Goal: Information Seeking & Learning: Learn about a topic

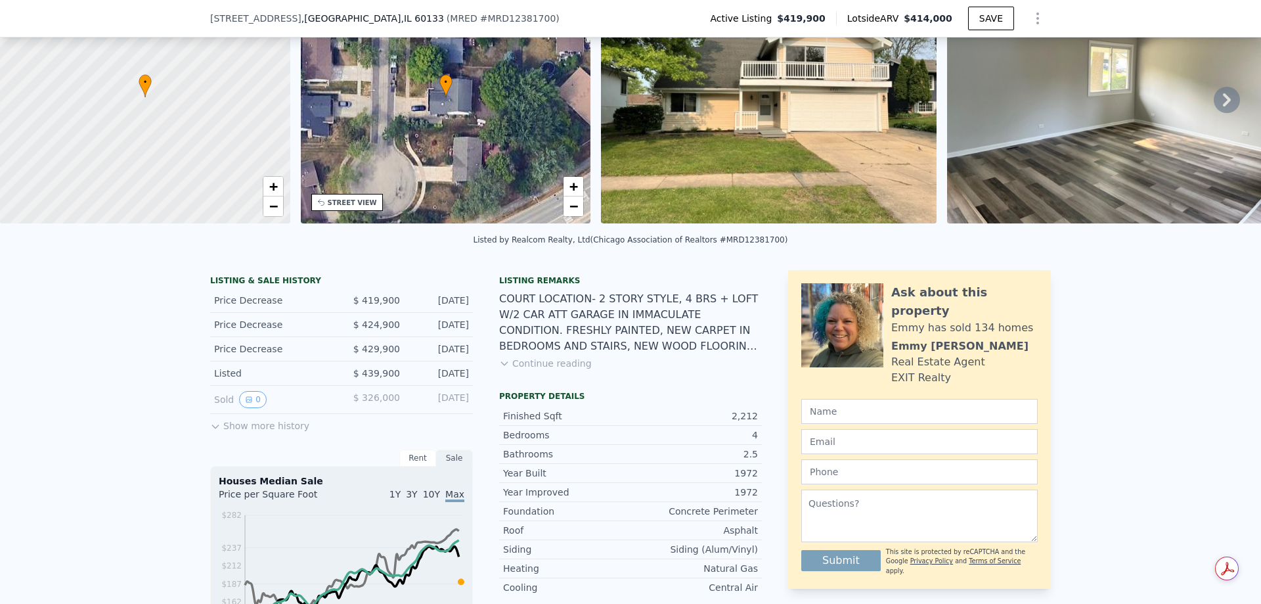
scroll to position [127, 0]
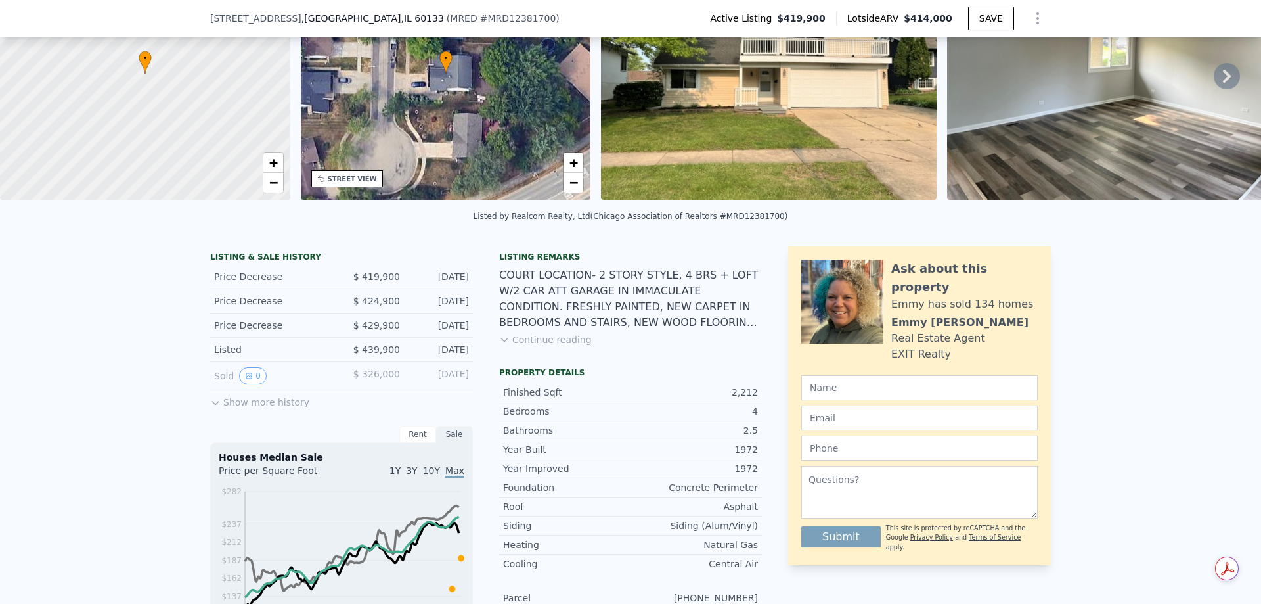
click at [249, 408] on button "Show more history" at bounding box center [259, 399] width 99 height 18
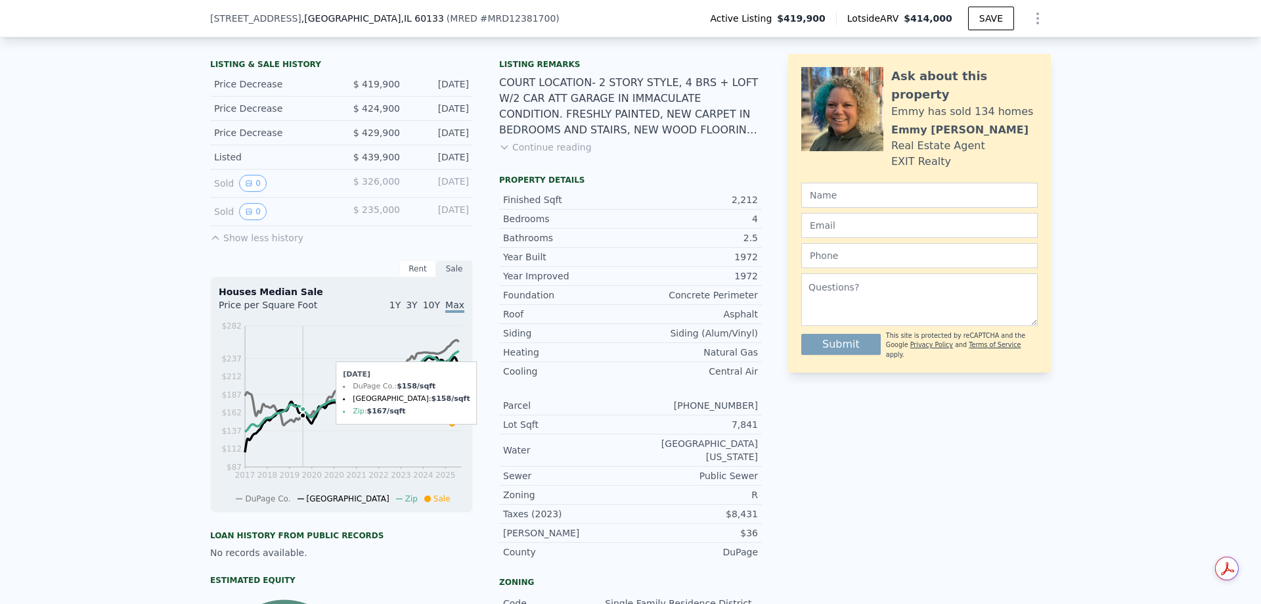
scroll to position [324, 0]
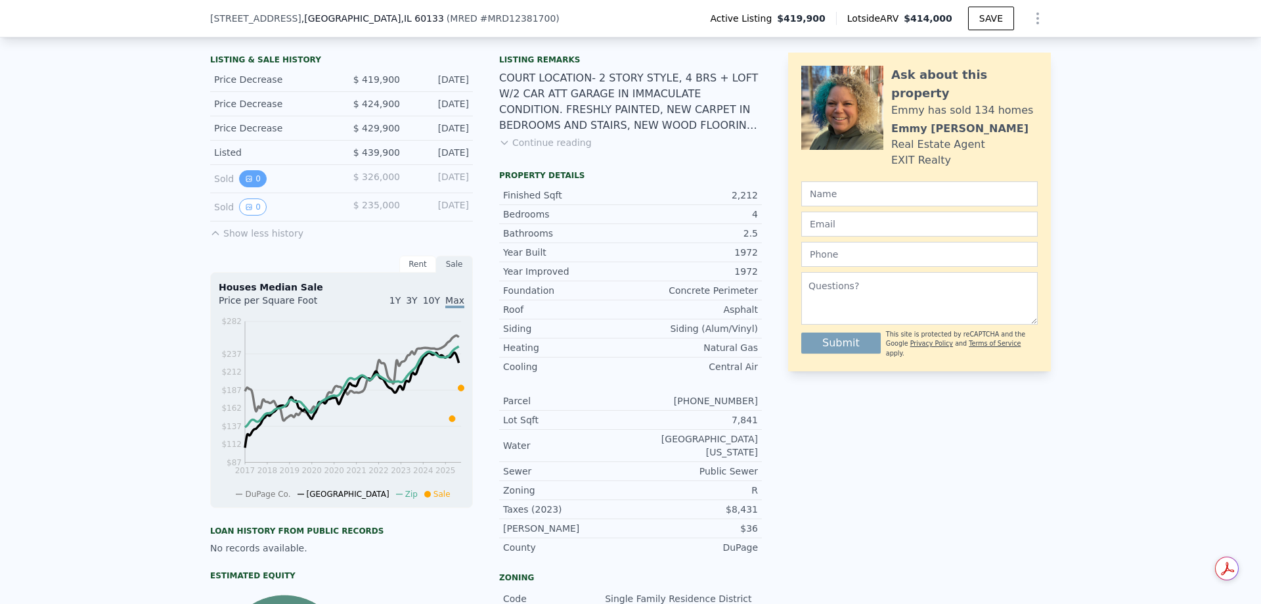
click at [246, 183] on icon "View historical data" at bounding box center [249, 179] width 8 height 8
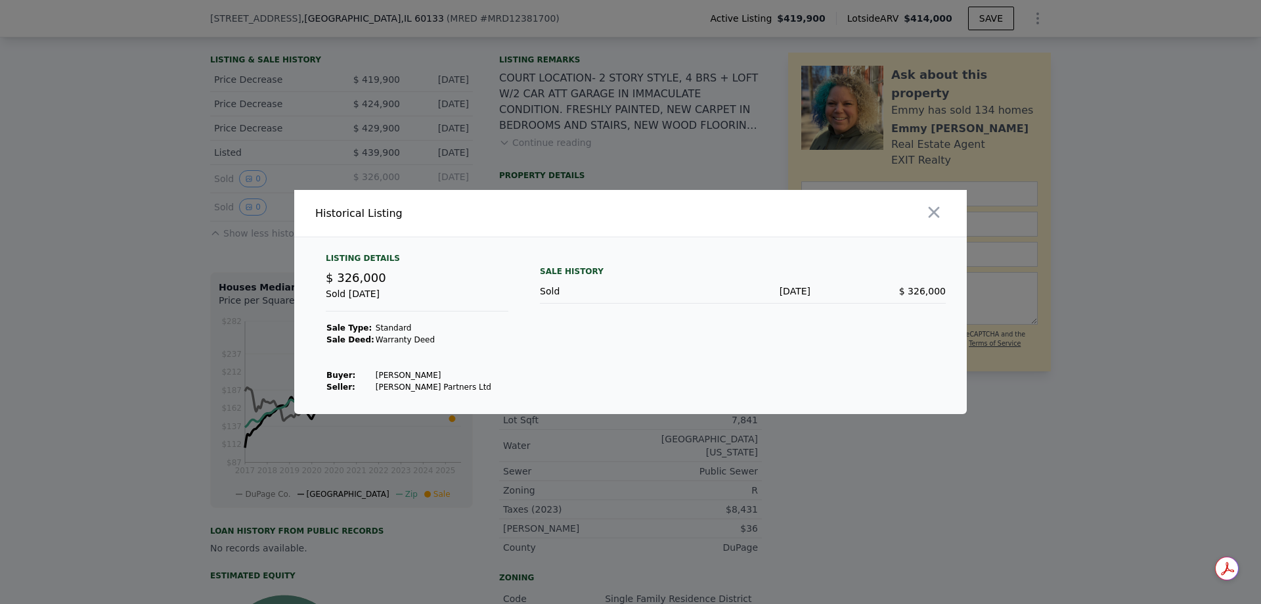
click at [136, 240] on div at bounding box center [630, 302] width 1261 height 604
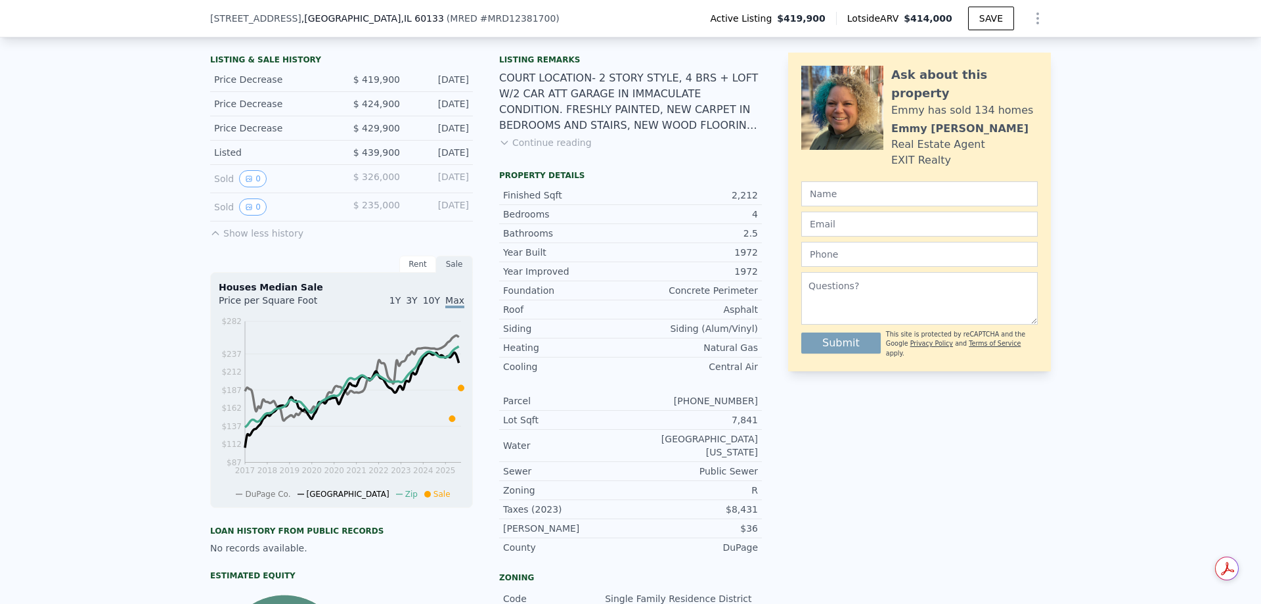
click at [216, 187] on div "Sold 0" at bounding box center [272, 178] width 117 height 17
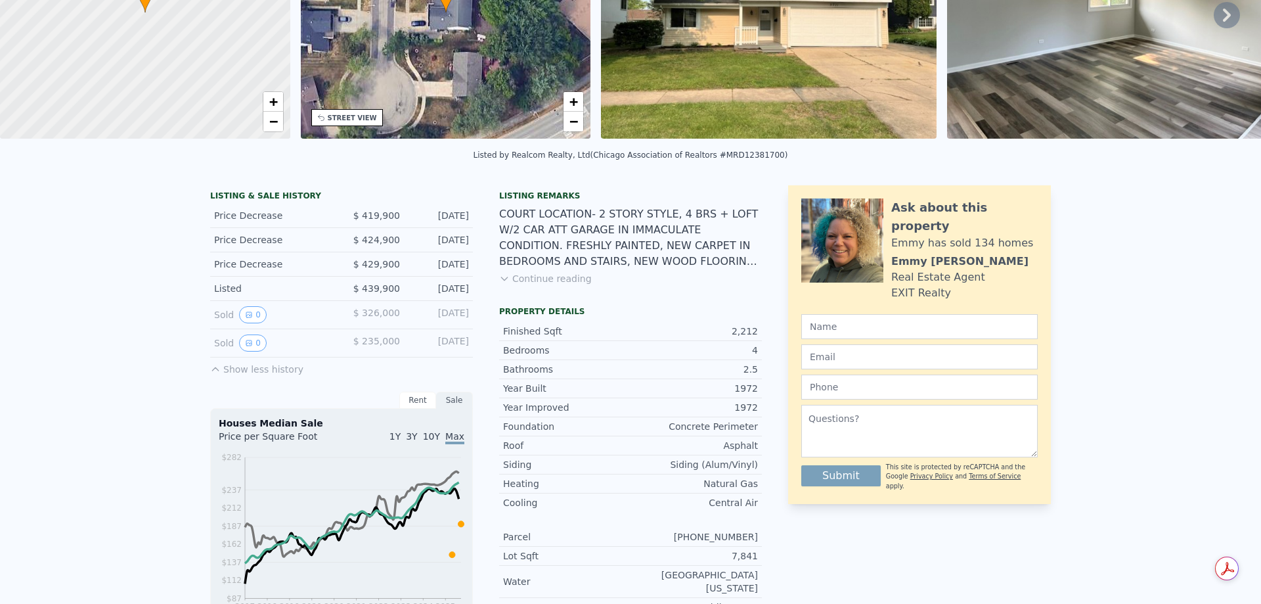
scroll to position [0, 0]
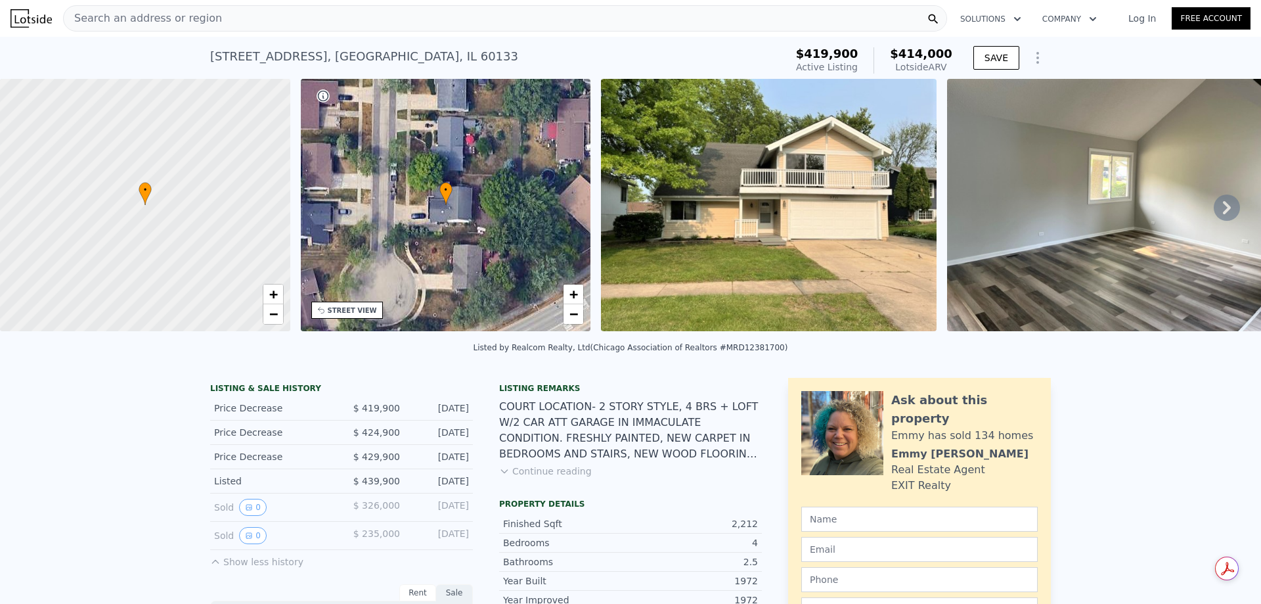
click at [1217, 207] on icon at bounding box center [1227, 207] width 26 height 26
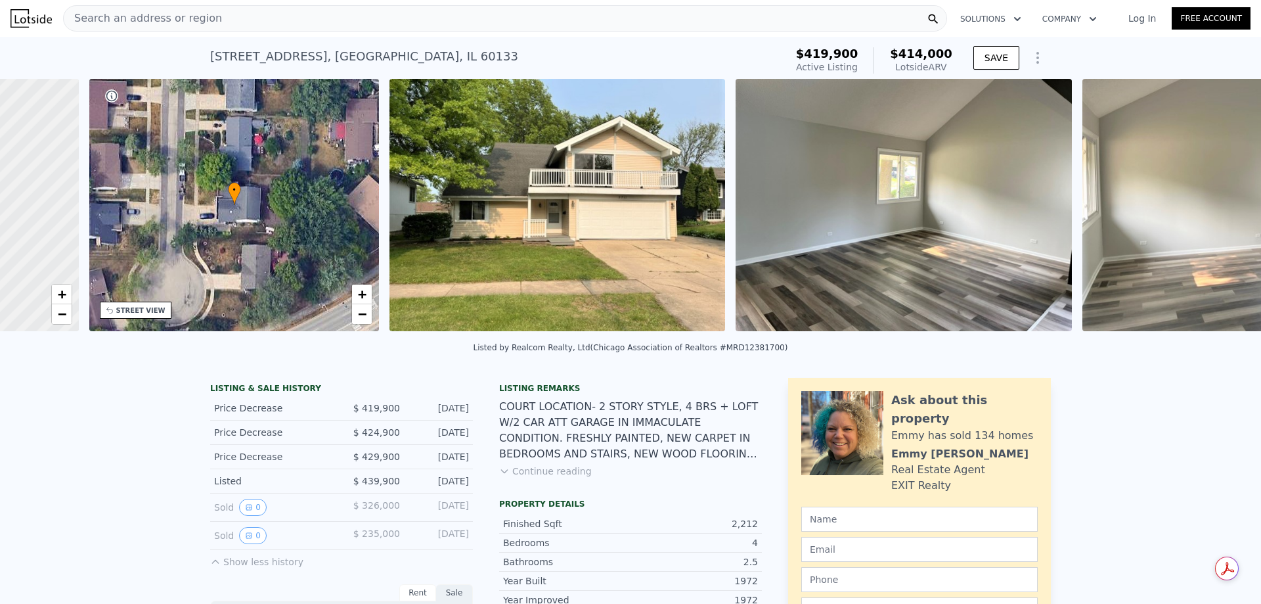
click at [1217, 207] on img at bounding box center [1251, 205] width 336 height 252
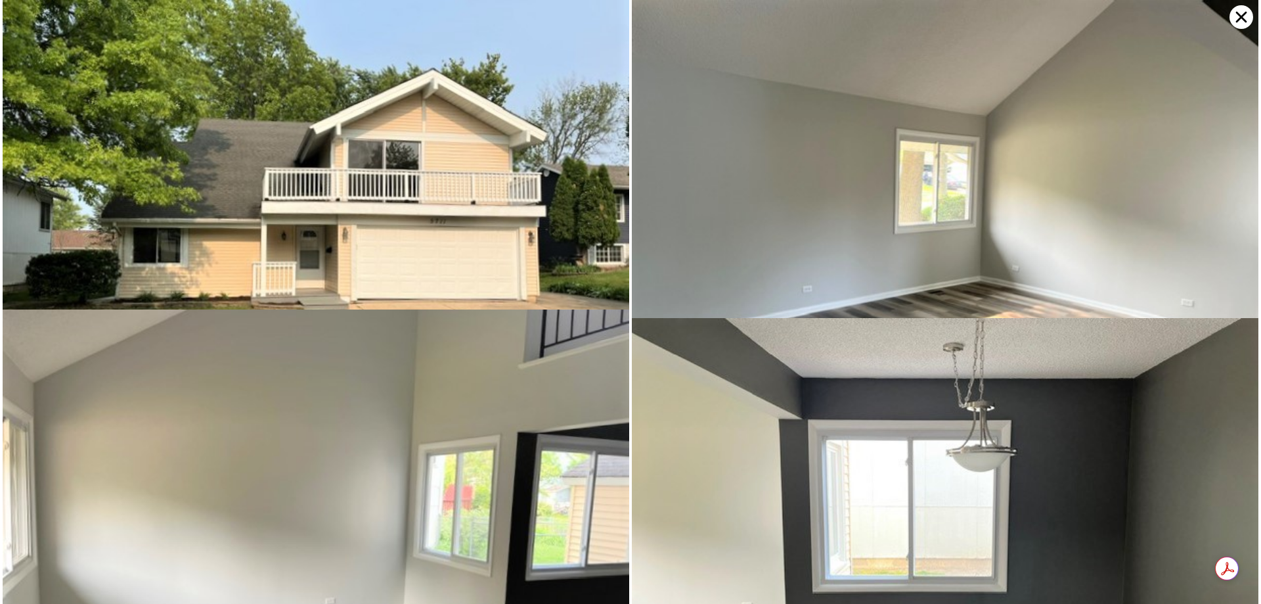
scroll to position [0, 306]
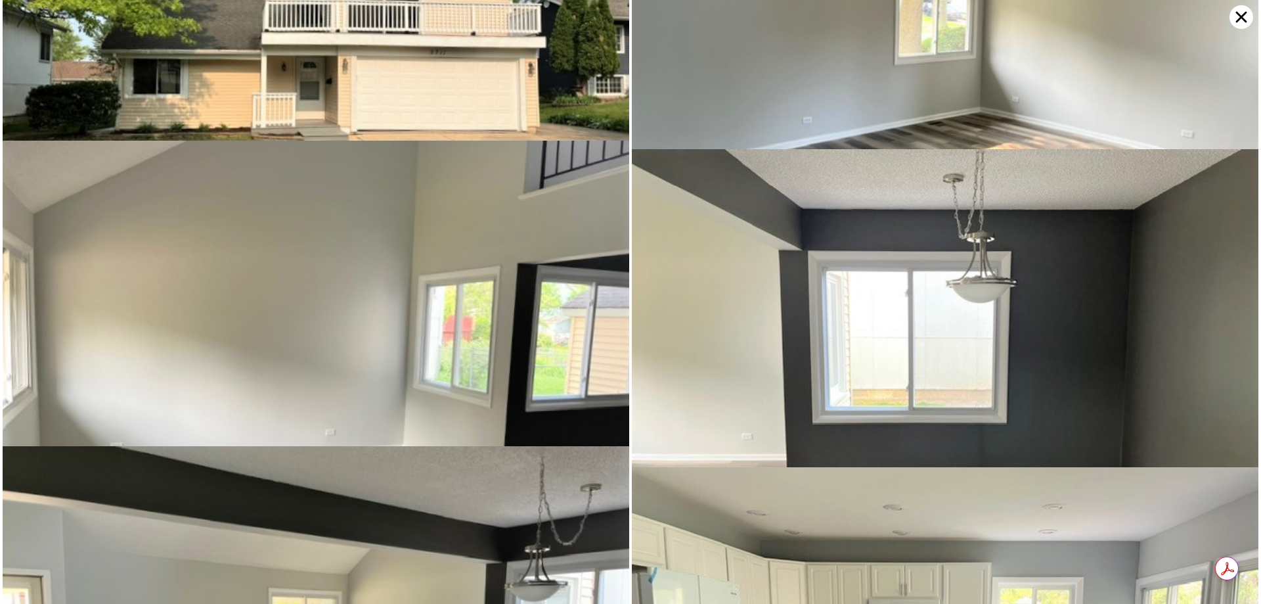
click at [1217, 207] on img at bounding box center [945, 66] width 627 height 470
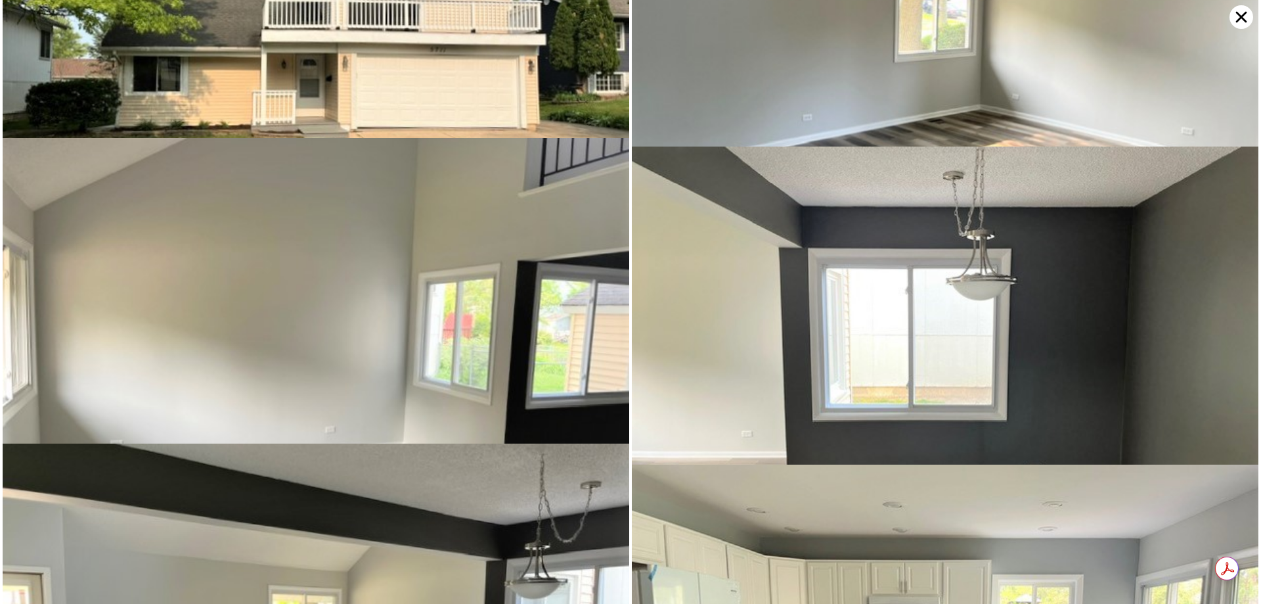
scroll to position [615, 0]
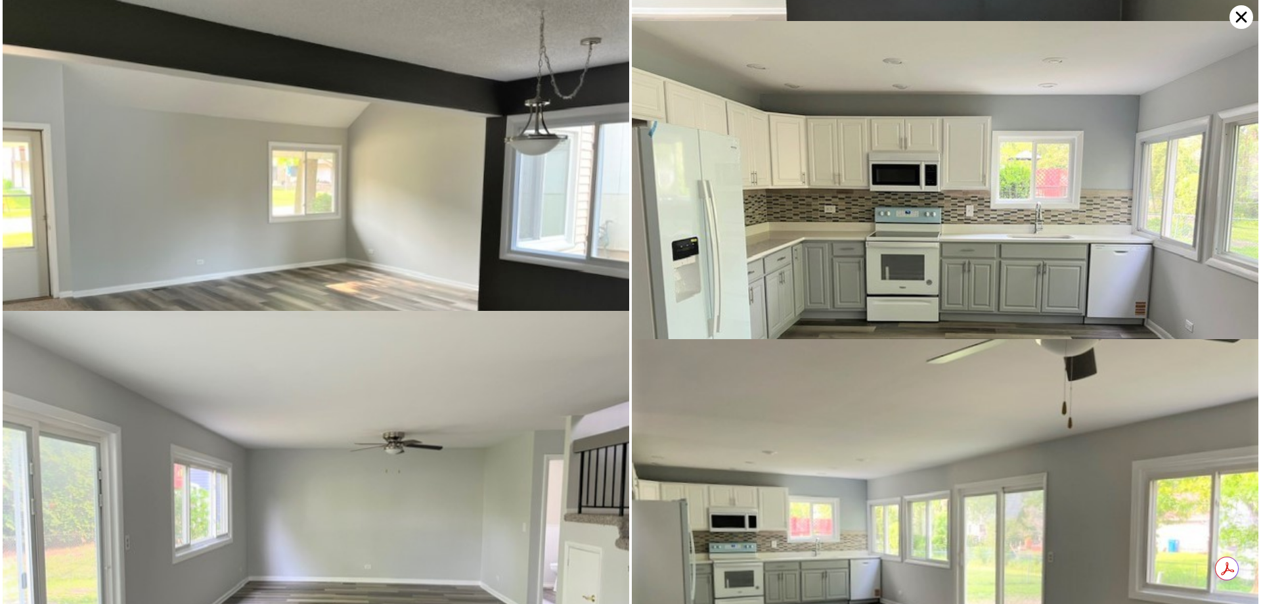
click at [1238, 10] on icon at bounding box center [1242, 17] width 24 height 24
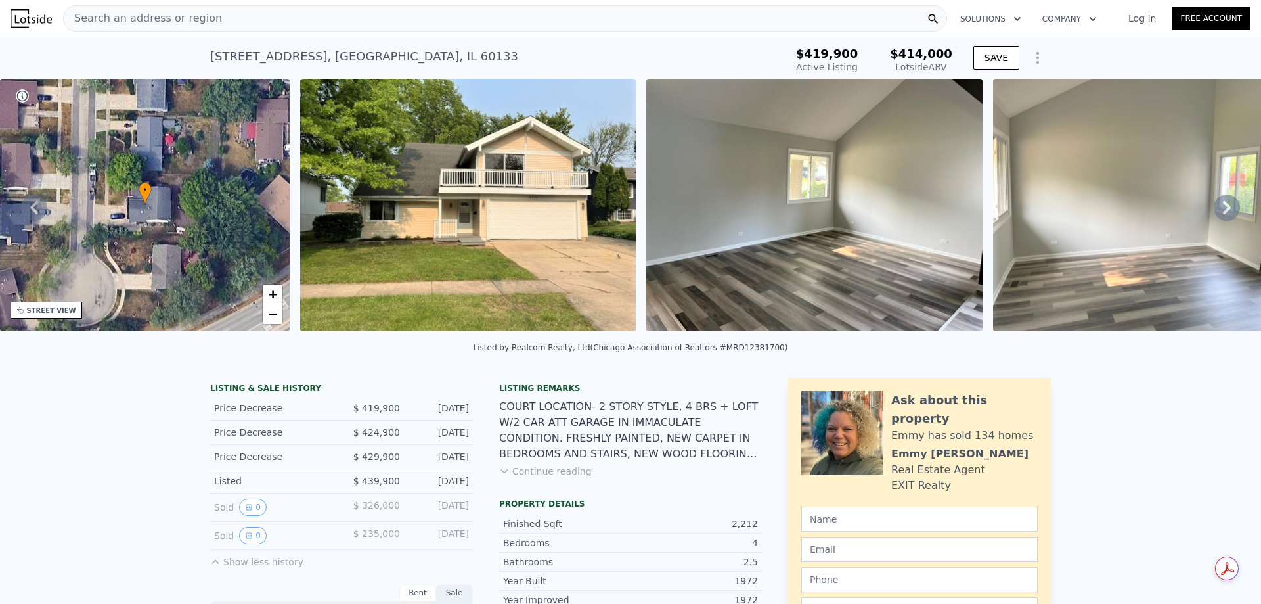
click at [1222, 209] on icon at bounding box center [1227, 207] width 26 height 26
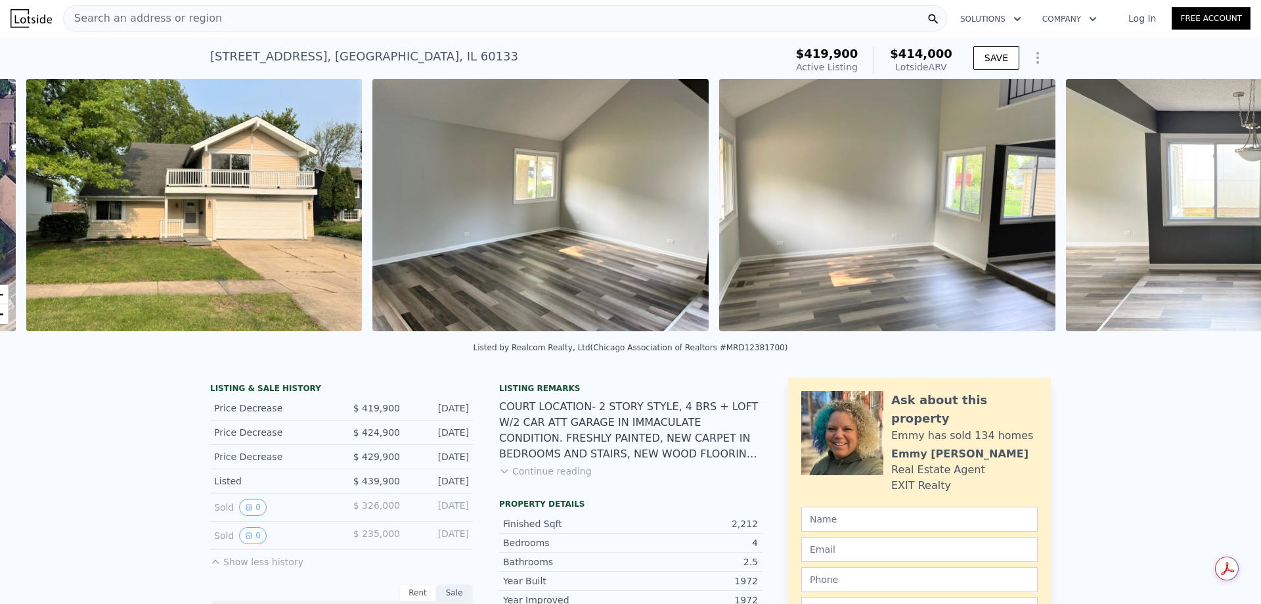
scroll to position [0, 601]
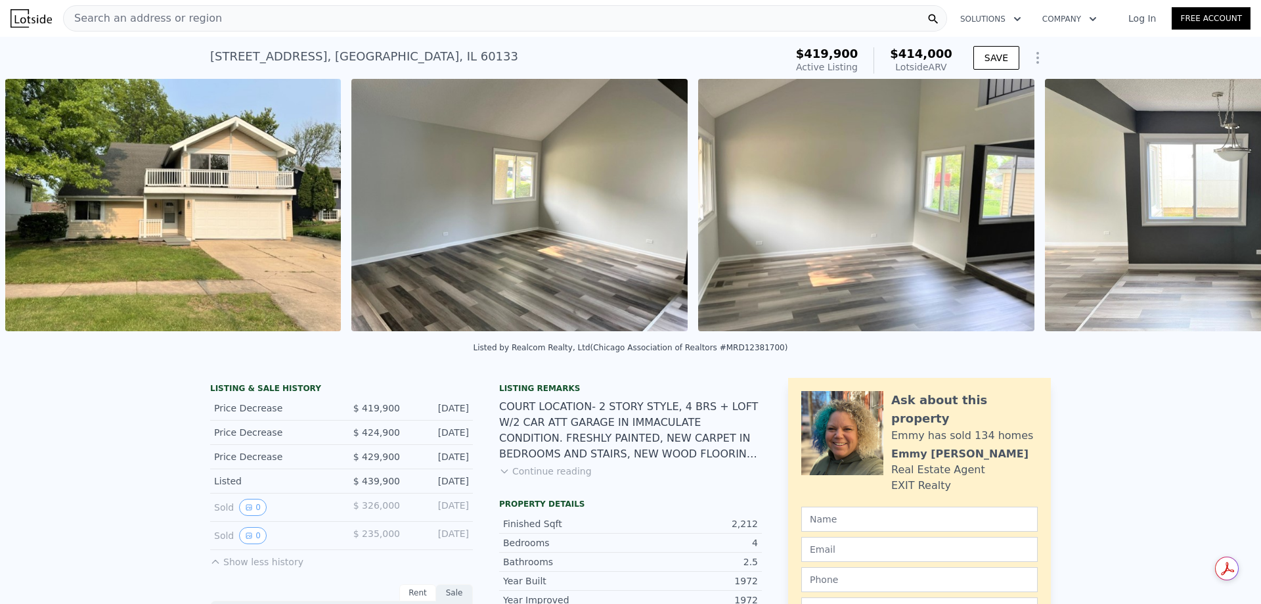
click at [1221, 209] on img at bounding box center [1213, 205] width 336 height 252
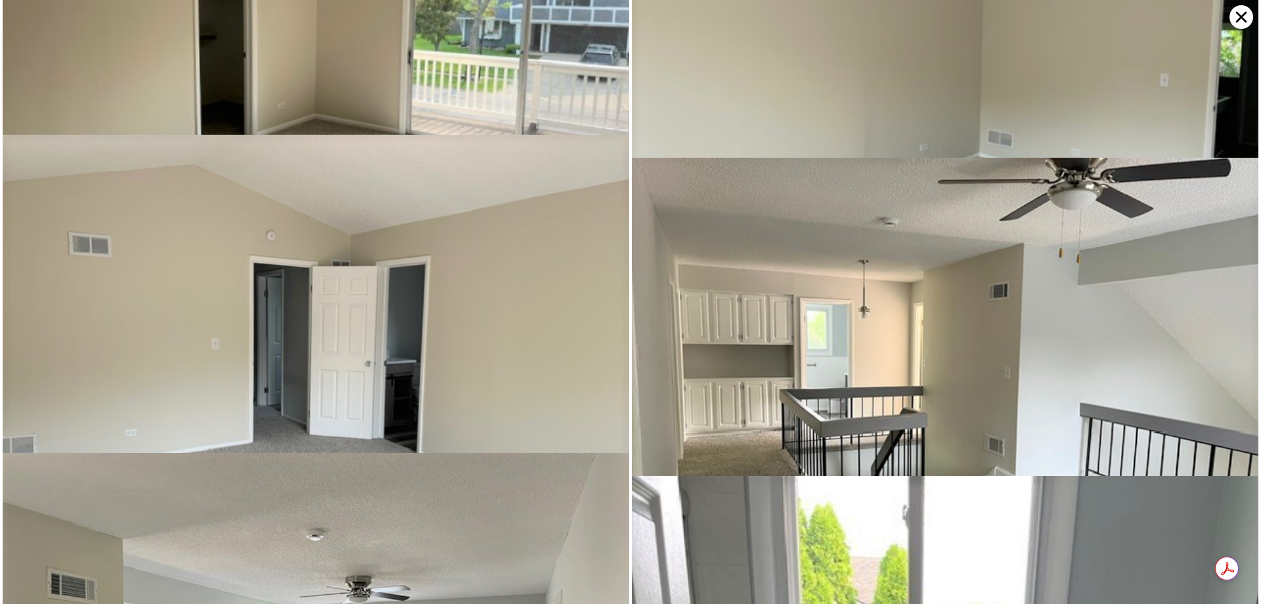
scroll to position [1554, 0]
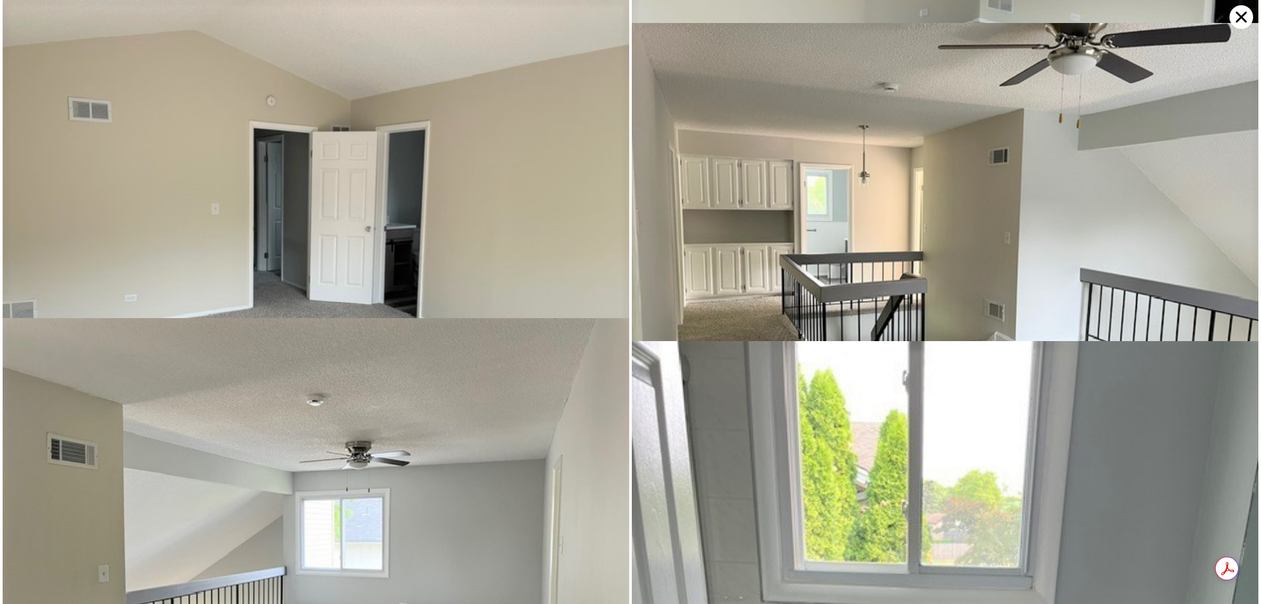
click at [1237, 12] on icon at bounding box center [1241, 17] width 11 height 11
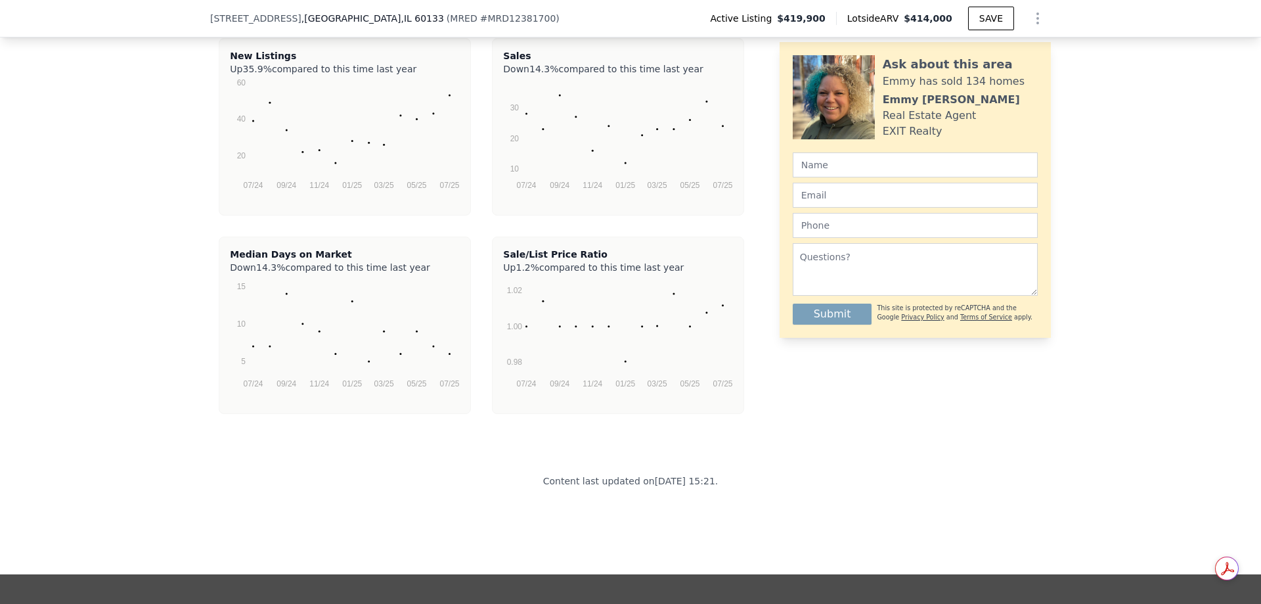
scroll to position [2821, 0]
